Goal: Information Seeking & Learning: Learn about a topic

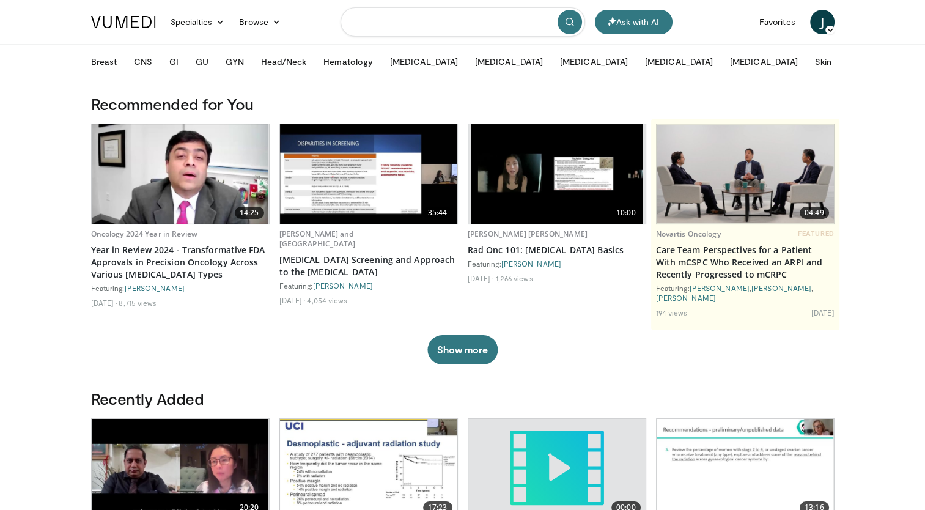
click at [396, 23] on input "Search topics, interventions" at bounding box center [462, 21] width 244 height 29
type input "*******"
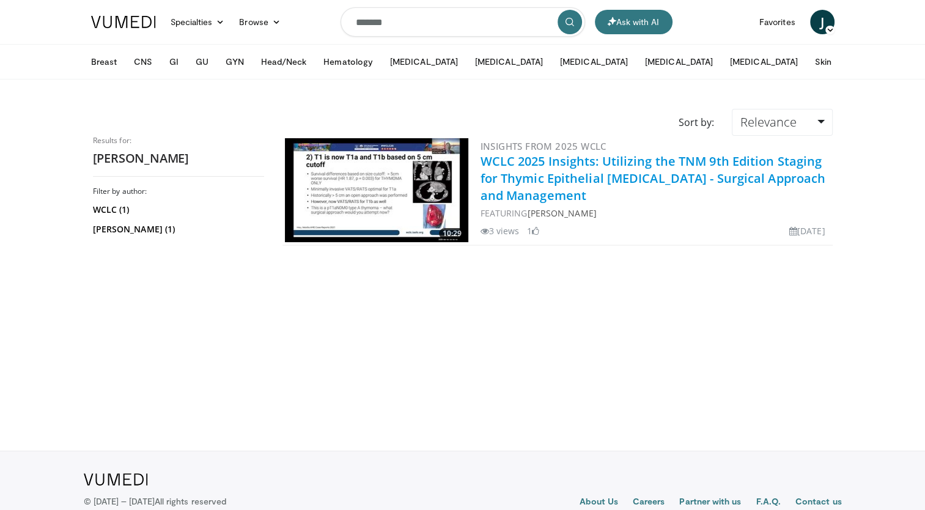
click at [538, 167] on link "WCLC 2025 Insights: Utilizing the TNM 9th Edition Staging for Thymic Epithelial…" at bounding box center [652, 178] width 345 height 51
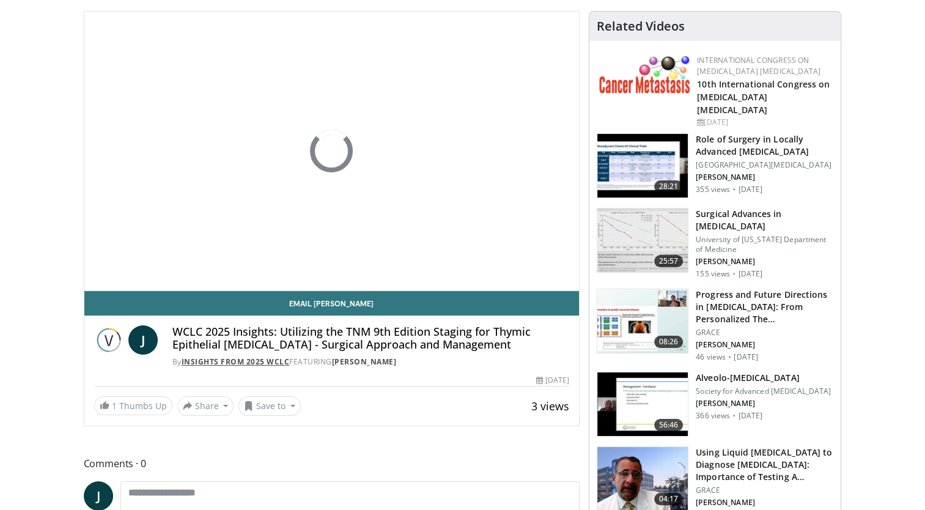
scroll to position [183, 0]
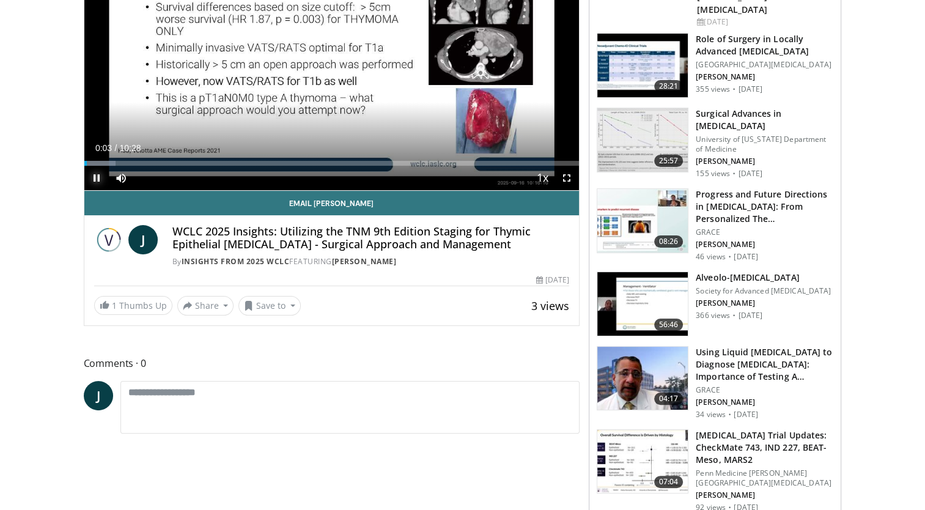
click at [100, 177] on span "Video Player" at bounding box center [96, 178] width 24 height 24
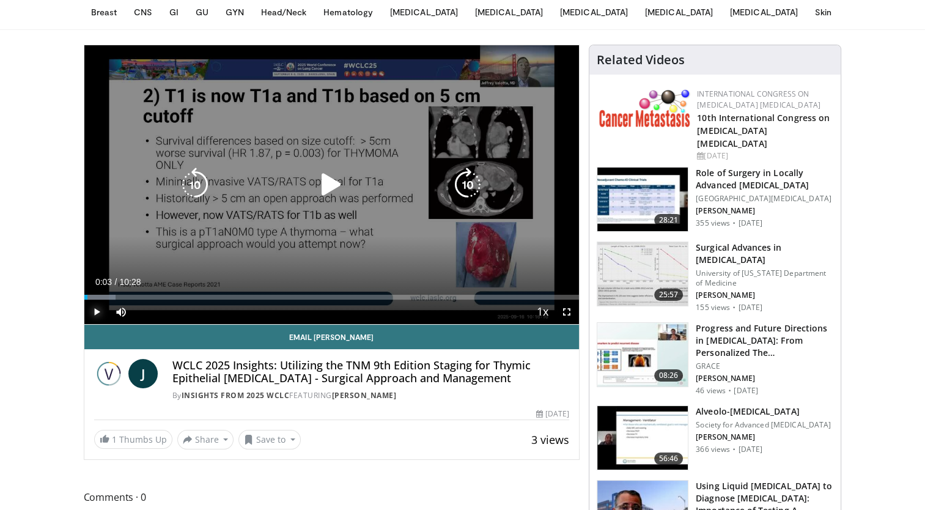
scroll to position [122, 0]
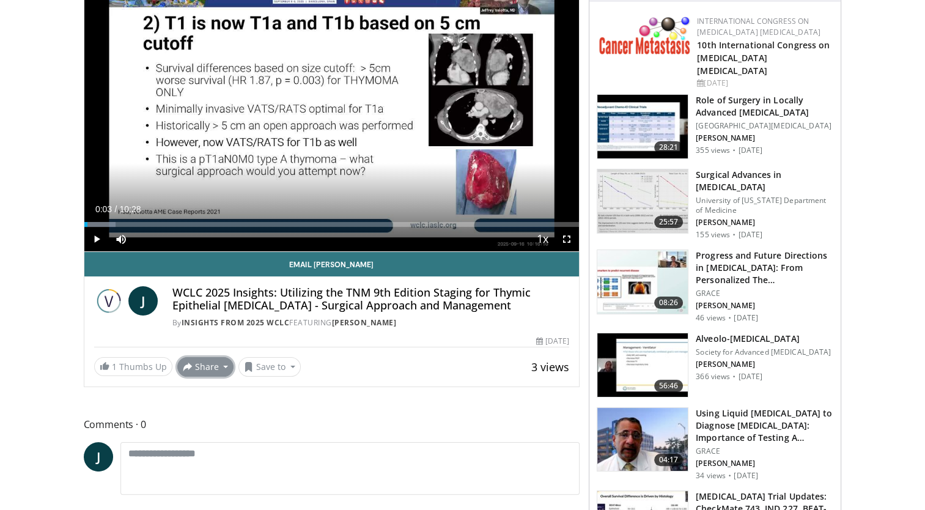
click at [208, 368] on button "Share" at bounding box center [205, 367] width 57 height 20
click at [286, 364] on button "Save to" at bounding box center [269, 367] width 62 height 20
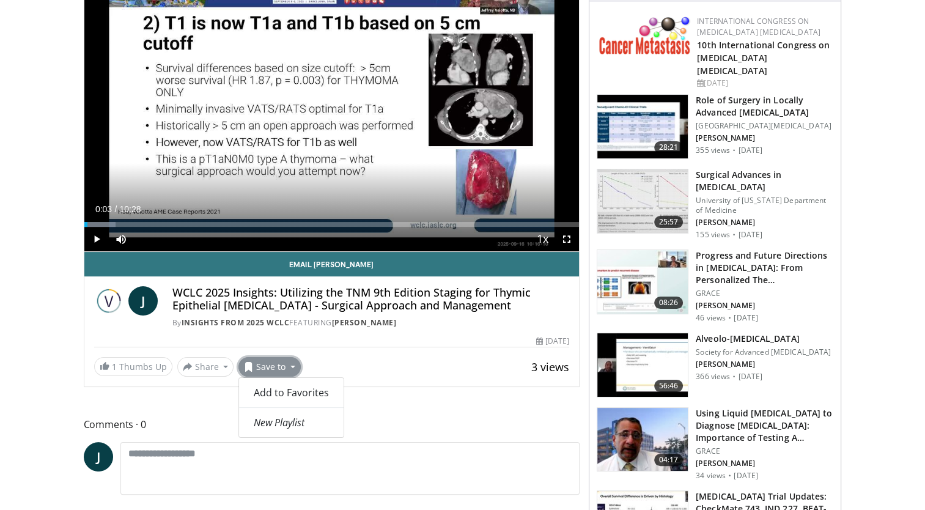
click at [286, 364] on button "Save to" at bounding box center [269, 367] width 62 height 20
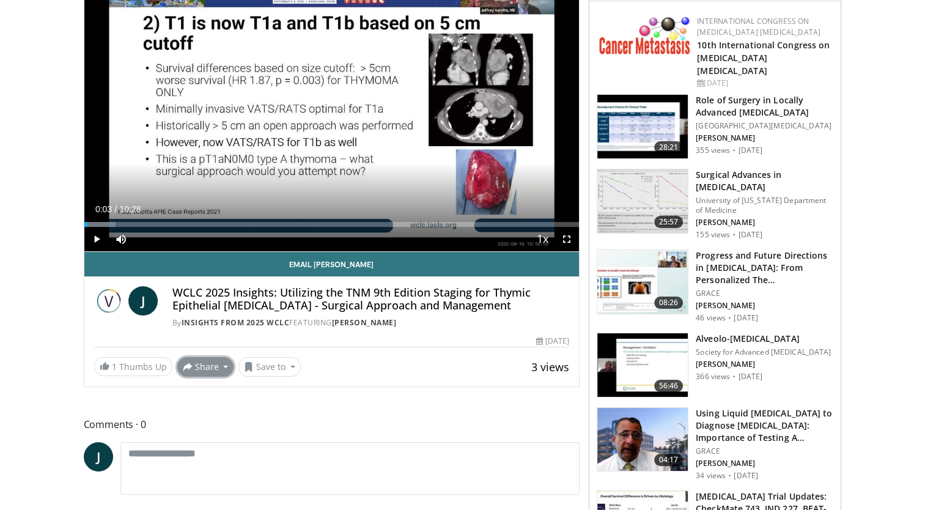
click at [223, 362] on button "Share" at bounding box center [205, 367] width 57 height 20
click at [104, 362] on span at bounding box center [105, 366] width 10 height 10
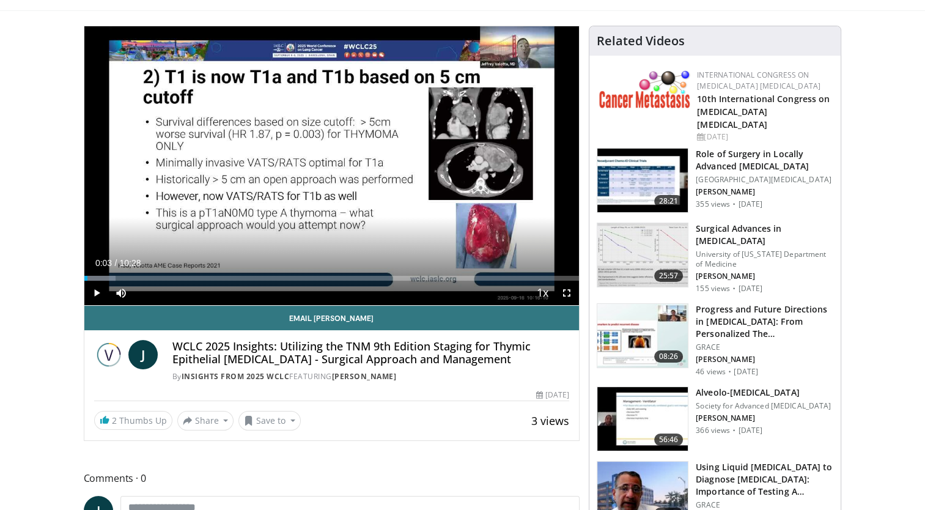
scroll to position [0, 0]
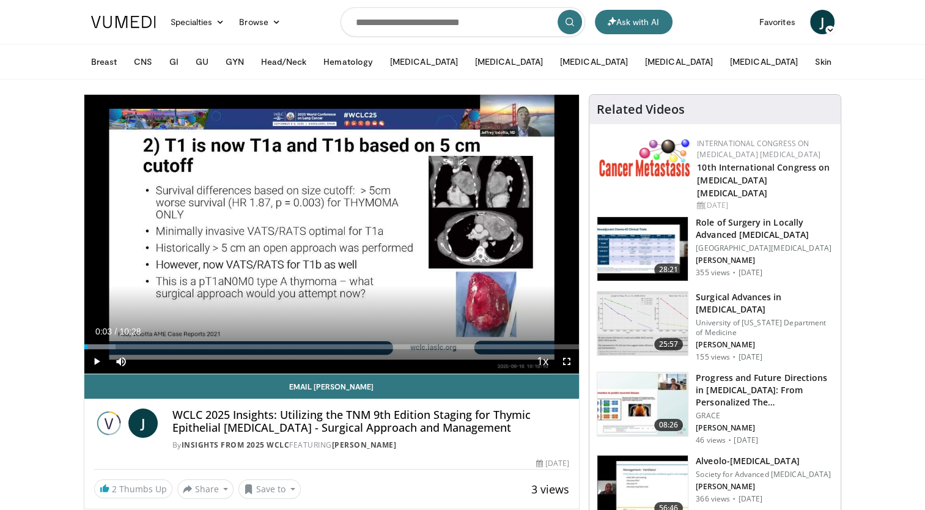
click at [749, 216] on h3 "Role of Surgery in Locally Advanced [MEDICAL_DATA]" at bounding box center [763, 228] width 137 height 24
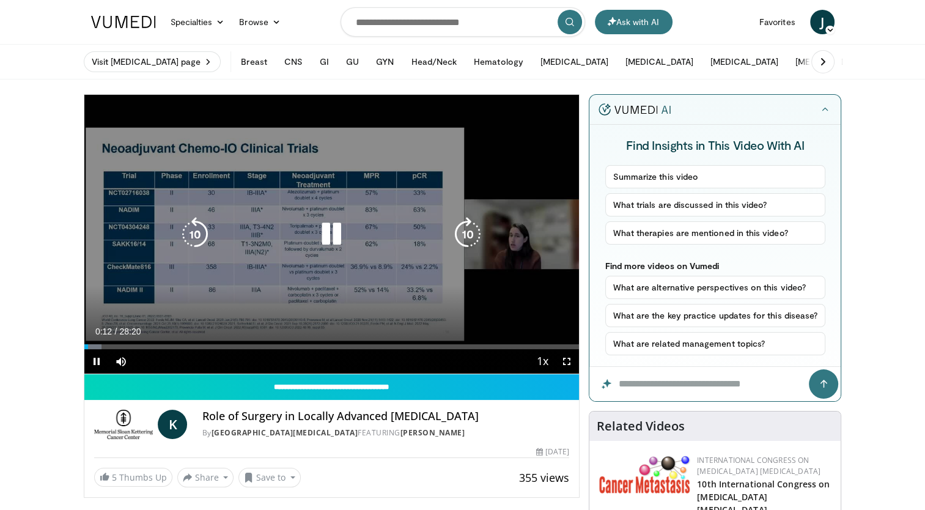
click at [0, 0] on div "Progress Bar" at bounding box center [0, 0] width 0 height 0
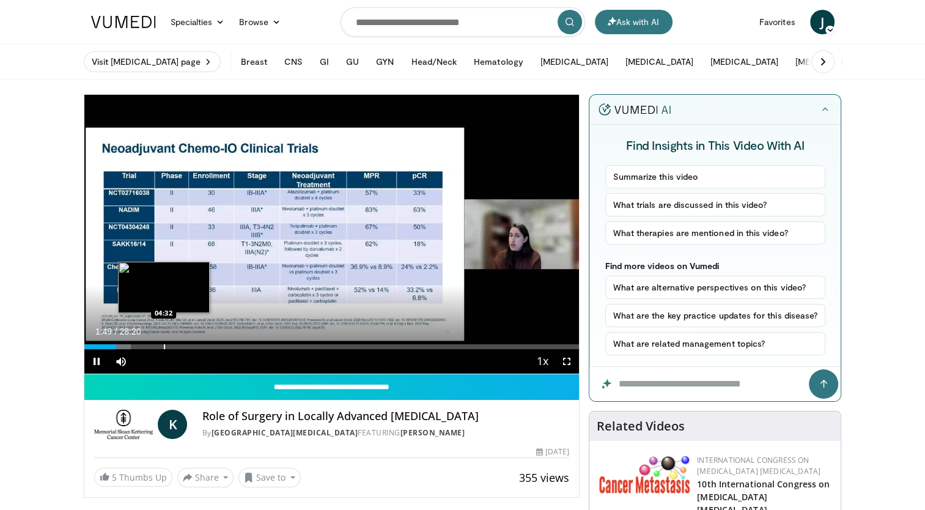
click at [164, 344] on div "Progress Bar" at bounding box center [164, 346] width 1 height 5
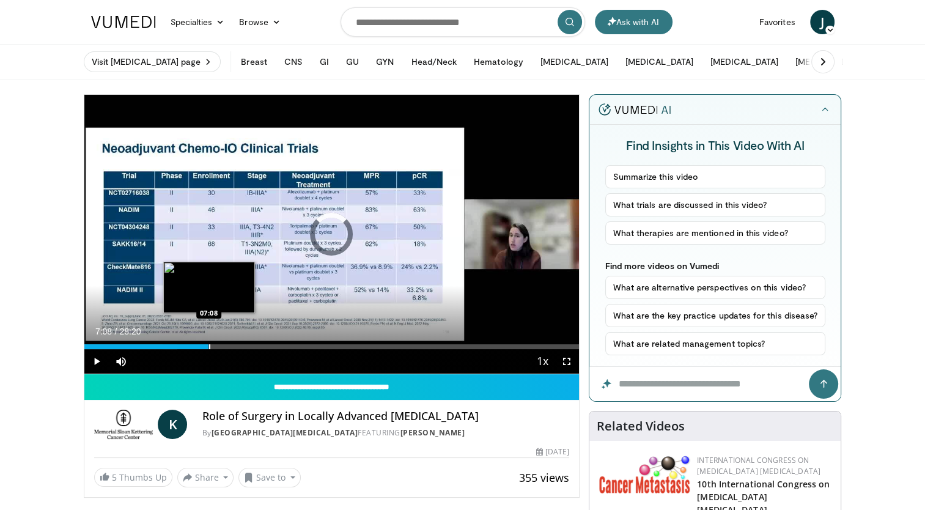
click at [209, 346] on div "Progress Bar" at bounding box center [209, 346] width 1 height 5
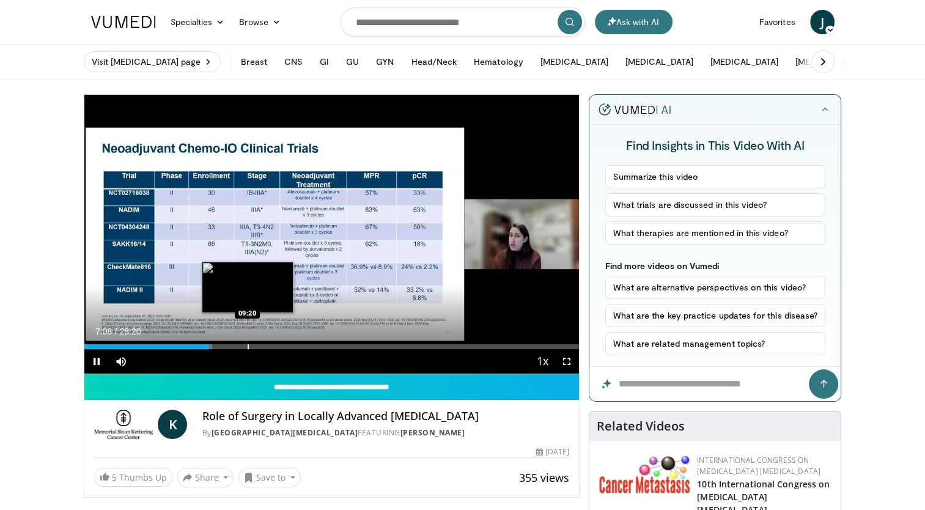
click at [247, 345] on div "Progress Bar" at bounding box center [247, 346] width 1 height 5
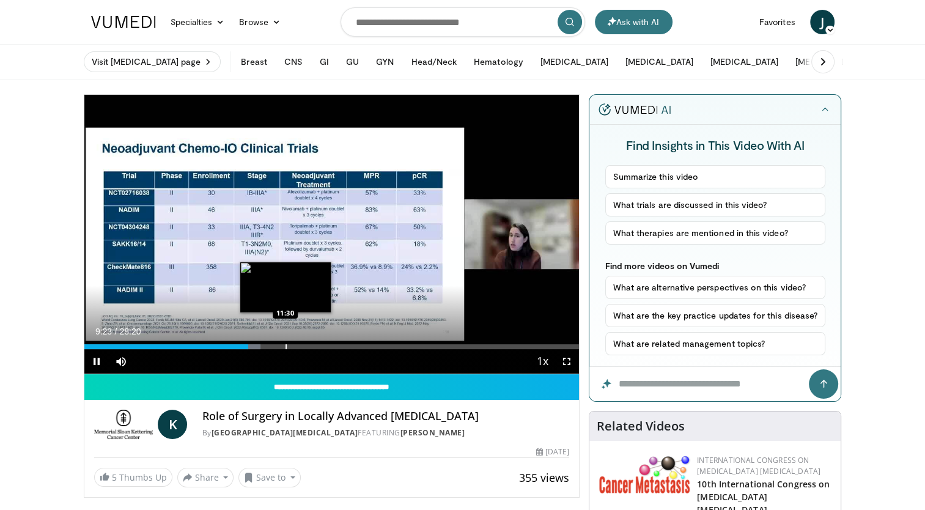
click at [285, 343] on div "Loaded : 35.58% 09:23 11:30" at bounding box center [331, 343] width 495 height 12
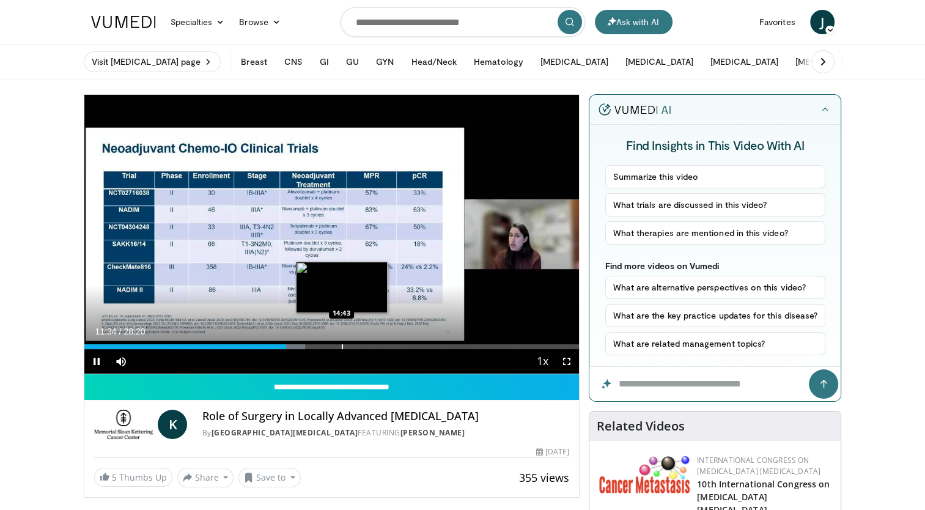
click at [341, 341] on div "Loaded : 44.69% 11:34 14:43" at bounding box center [331, 343] width 495 height 12
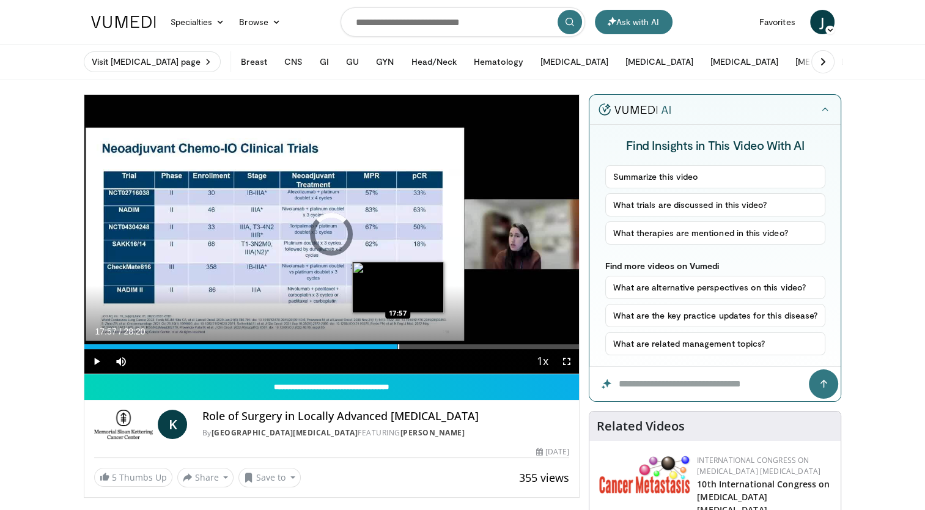
click at [398, 347] on div "Progress Bar" at bounding box center [398, 346] width 1 height 5
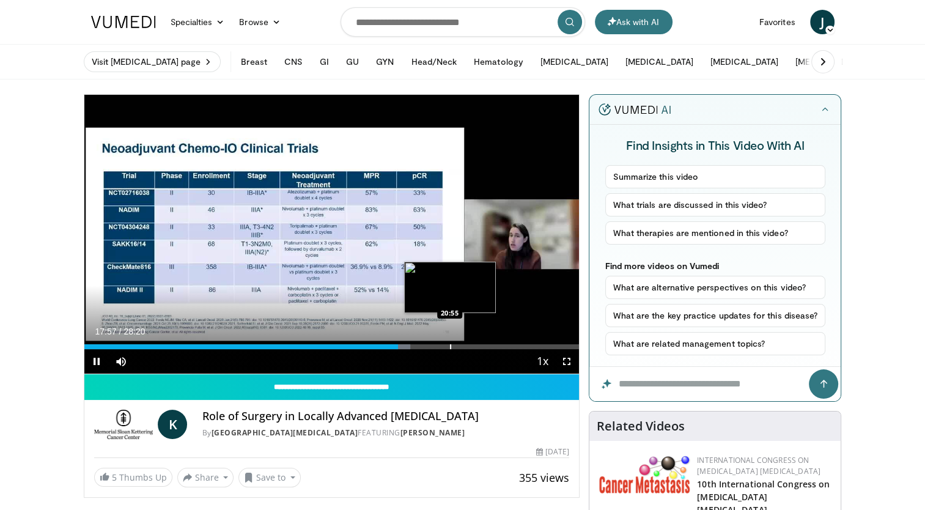
click at [450, 346] on div "Progress Bar" at bounding box center [450, 346] width 1 height 5
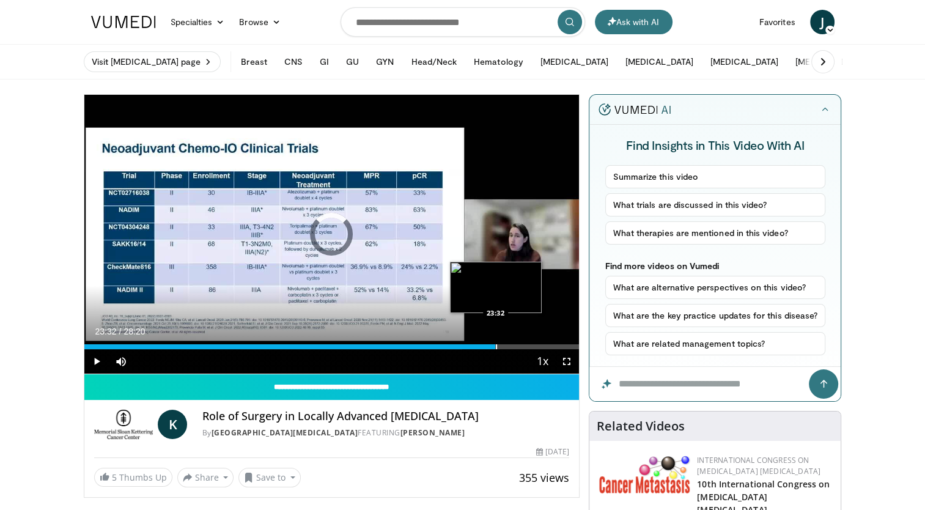
click at [496, 344] on div "Progress Bar" at bounding box center [496, 346] width 1 height 5
click at [95, 362] on span "Video Player" at bounding box center [96, 361] width 24 height 24
